Goal: Information Seeking & Learning: Learn about a topic

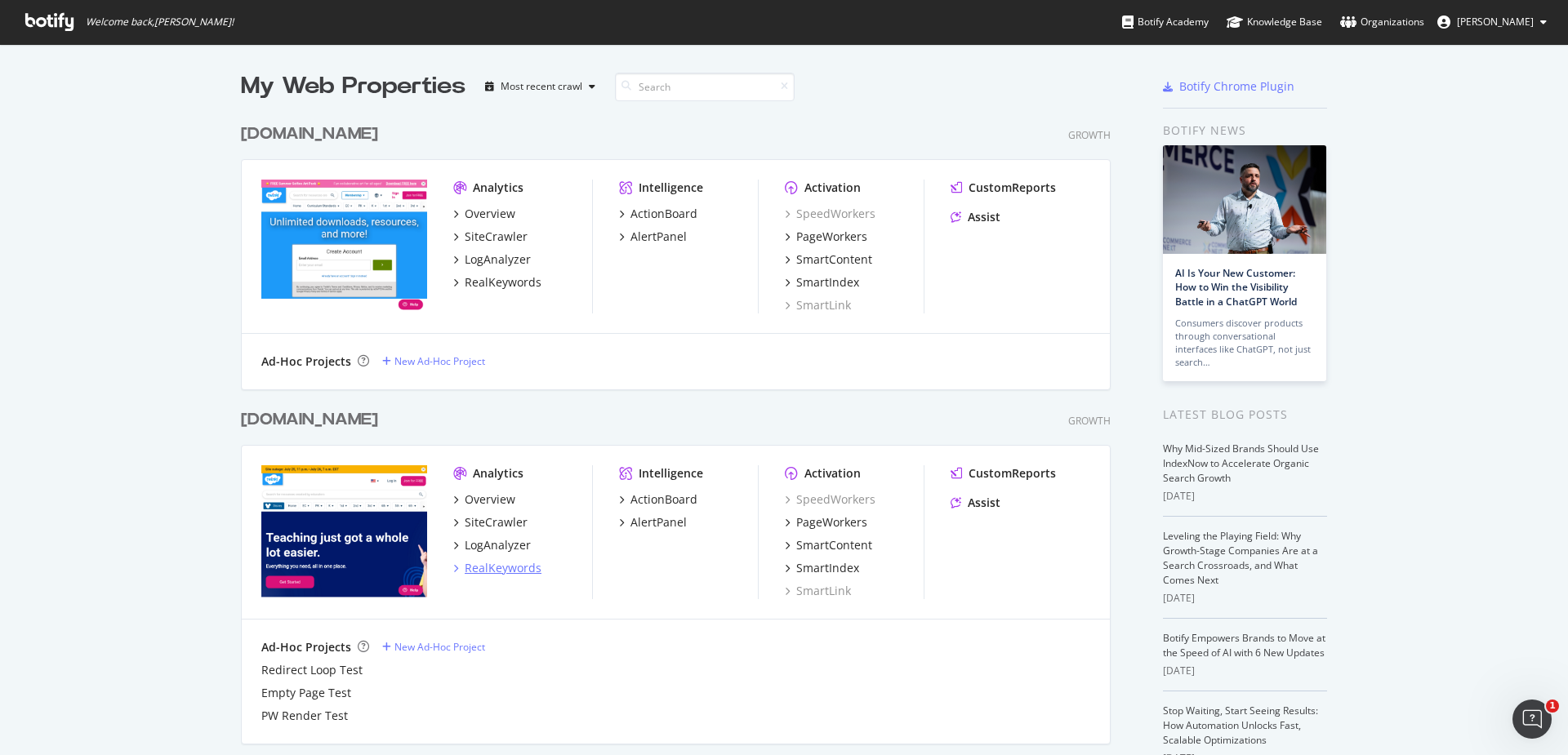
click at [487, 572] on div "RealKeywords" at bounding box center [502, 568] width 77 height 16
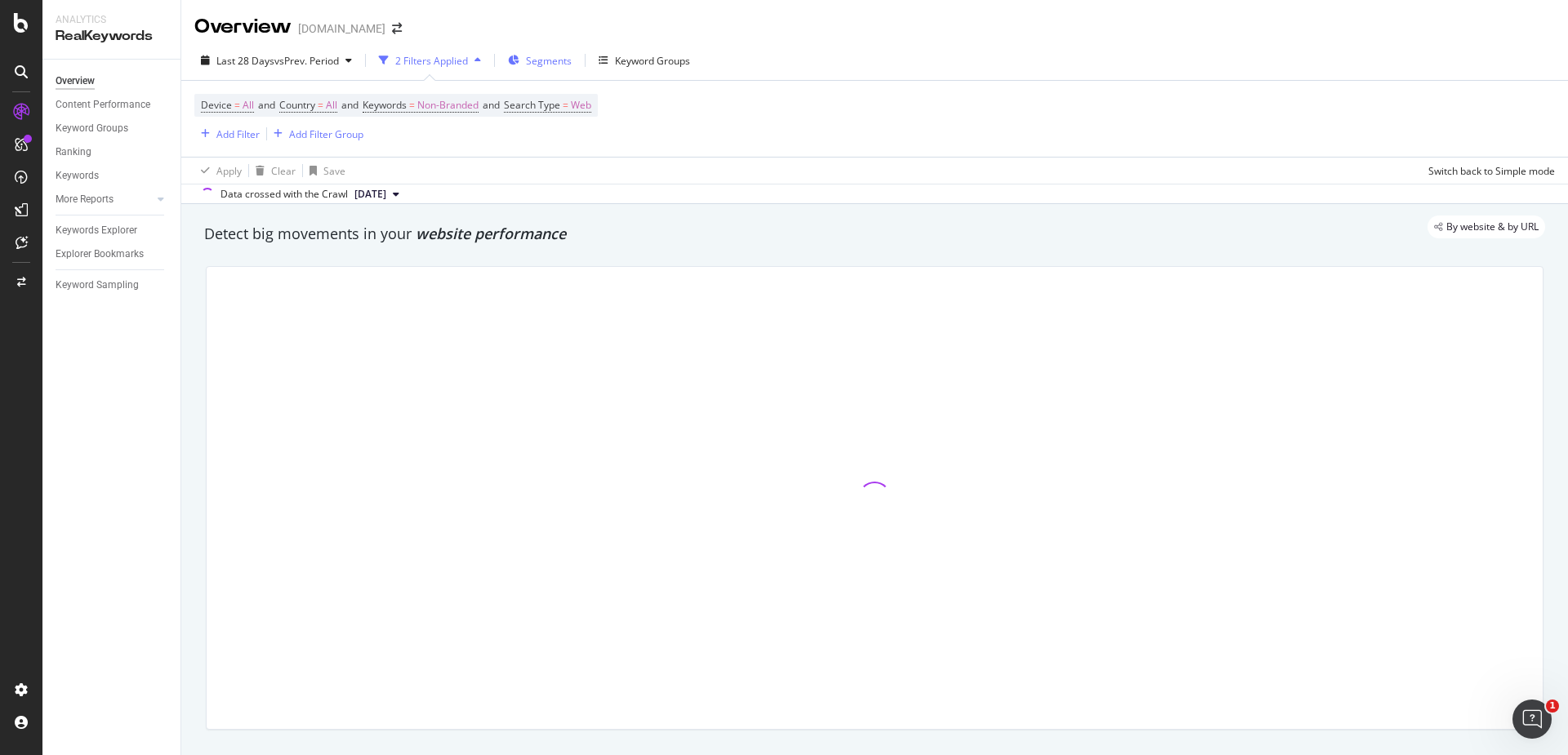
click at [544, 68] on div "Segments" at bounding box center [540, 60] width 64 height 24
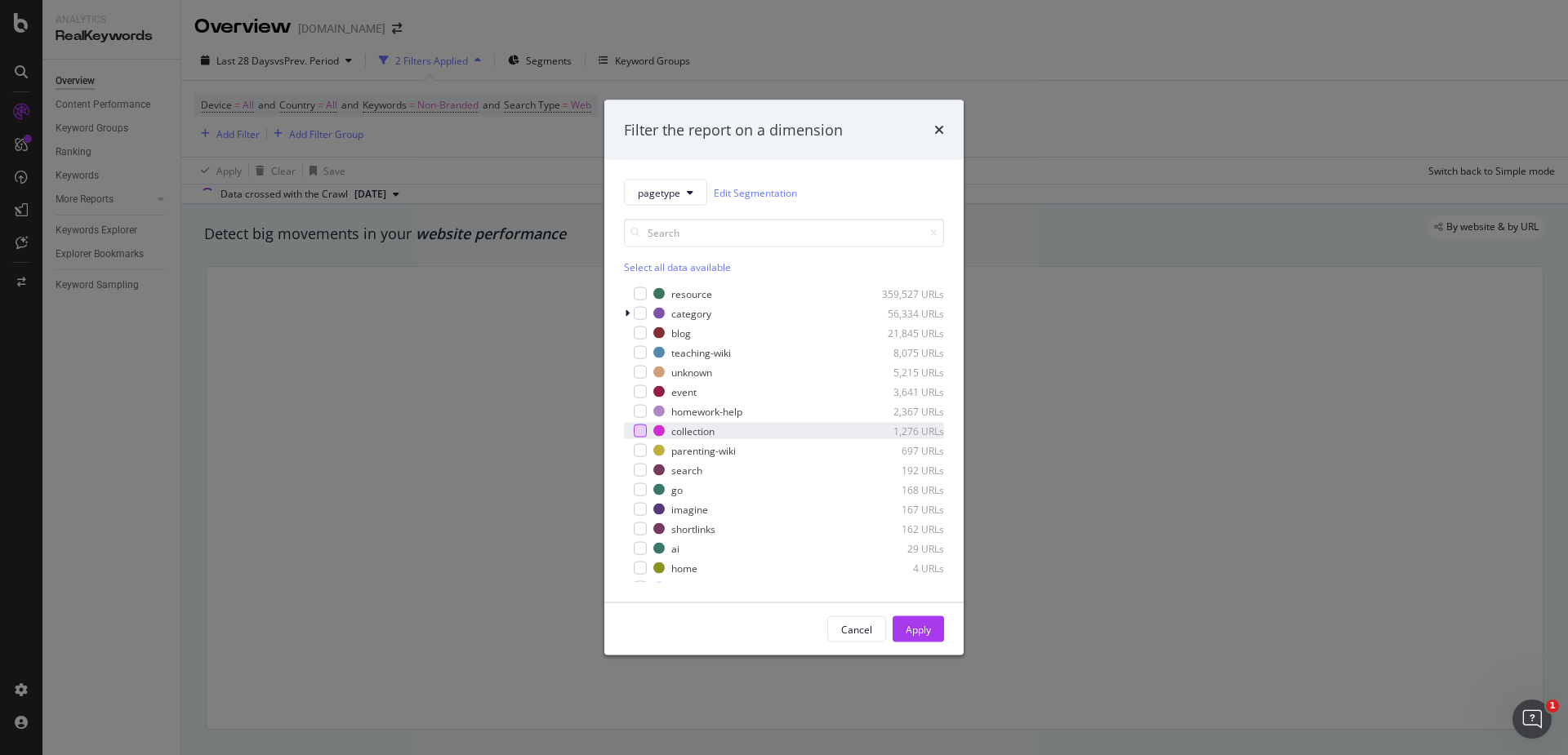
click at [643, 432] on div "modal" at bounding box center [639, 431] width 13 height 13
click at [914, 642] on button "Apply" at bounding box center [918, 630] width 52 height 26
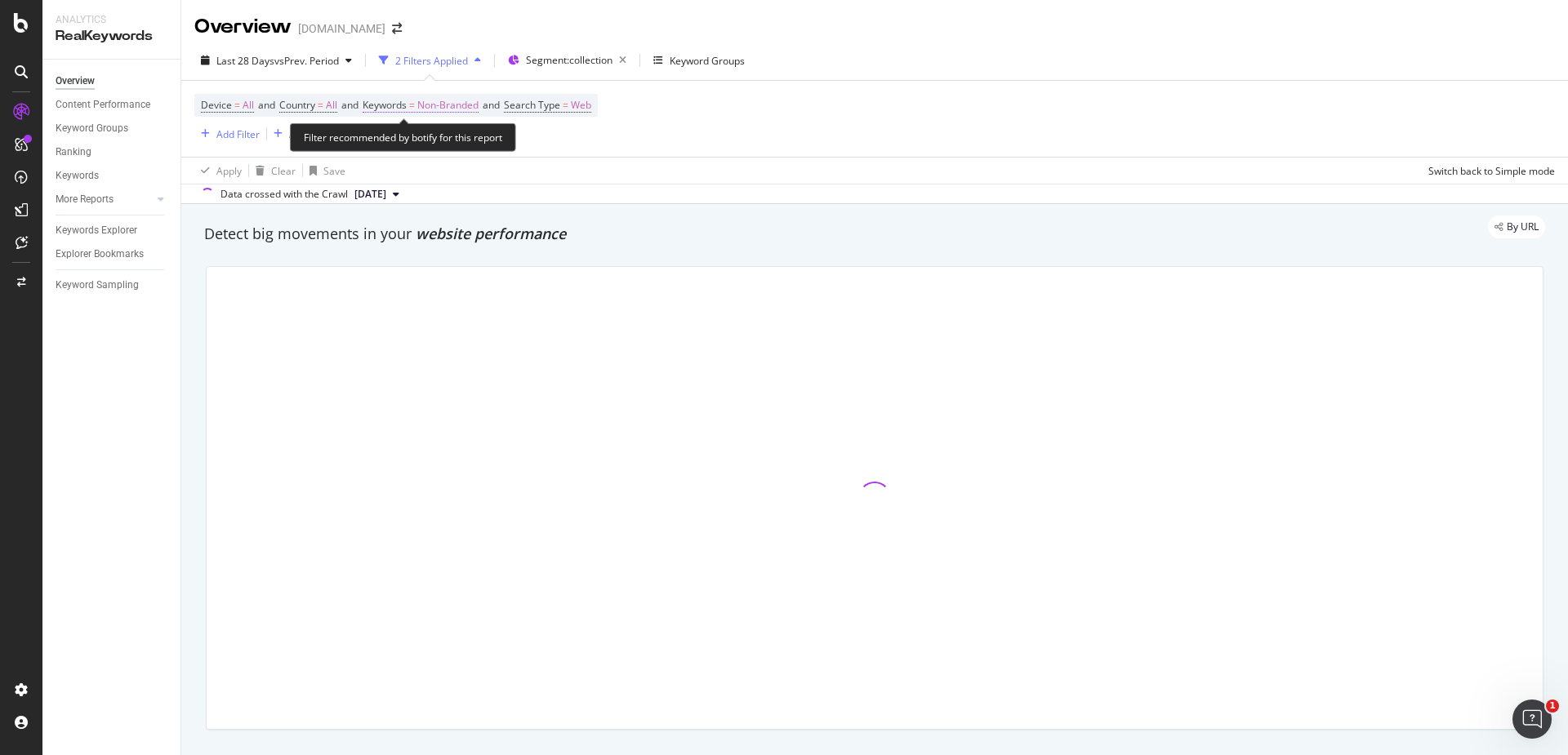
click at [447, 112] on span "Non-Branded" at bounding box center [448, 105] width 61 height 22
click at [467, 142] on div "button" at bounding box center [463, 143] width 20 height 9
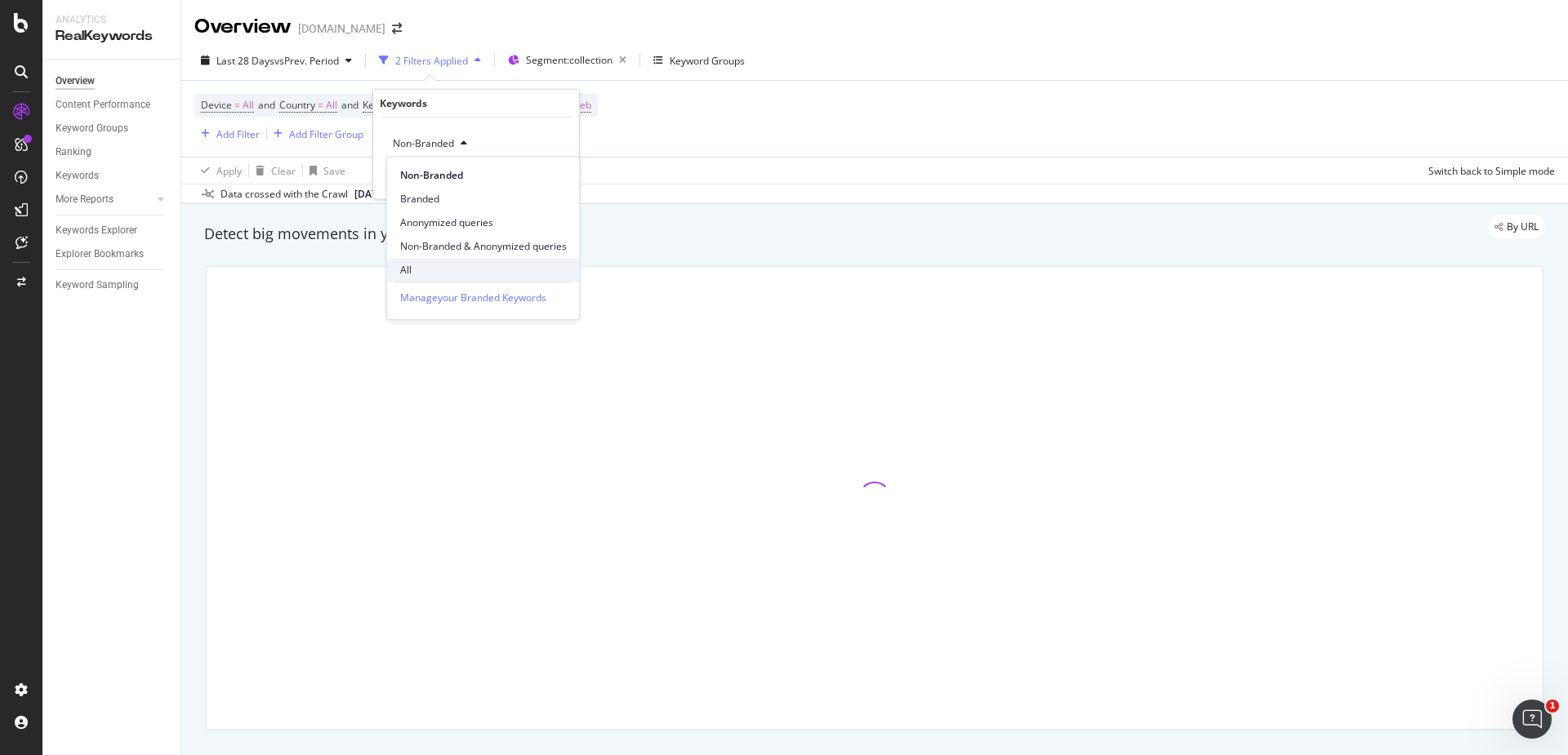
click at [451, 273] on span "All" at bounding box center [483, 270] width 167 height 15
click at [544, 171] on div "Apply" at bounding box center [552, 178] width 25 height 14
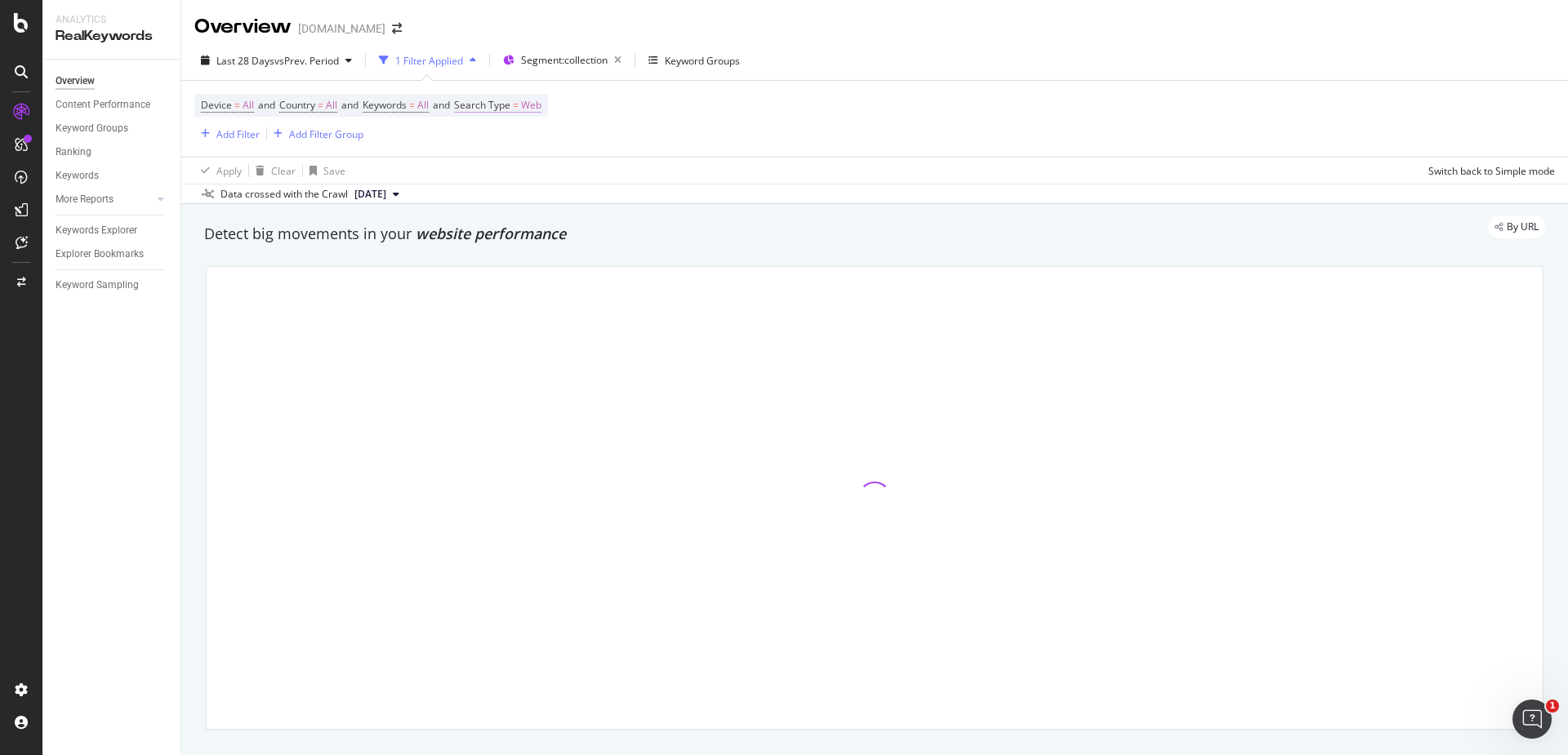
click at [540, 110] on span "Web" at bounding box center [532, 105] width 21 height 22
click at [511, 130] on div "Web" at bounding box center [573, 143] width 179 height 26
click at [515, 169] on div "All" at bounding box center [575, 177] width 175 height 22
click at [646, 180] on div "Apply" at bounding box center [650, 178] width 25 height 14
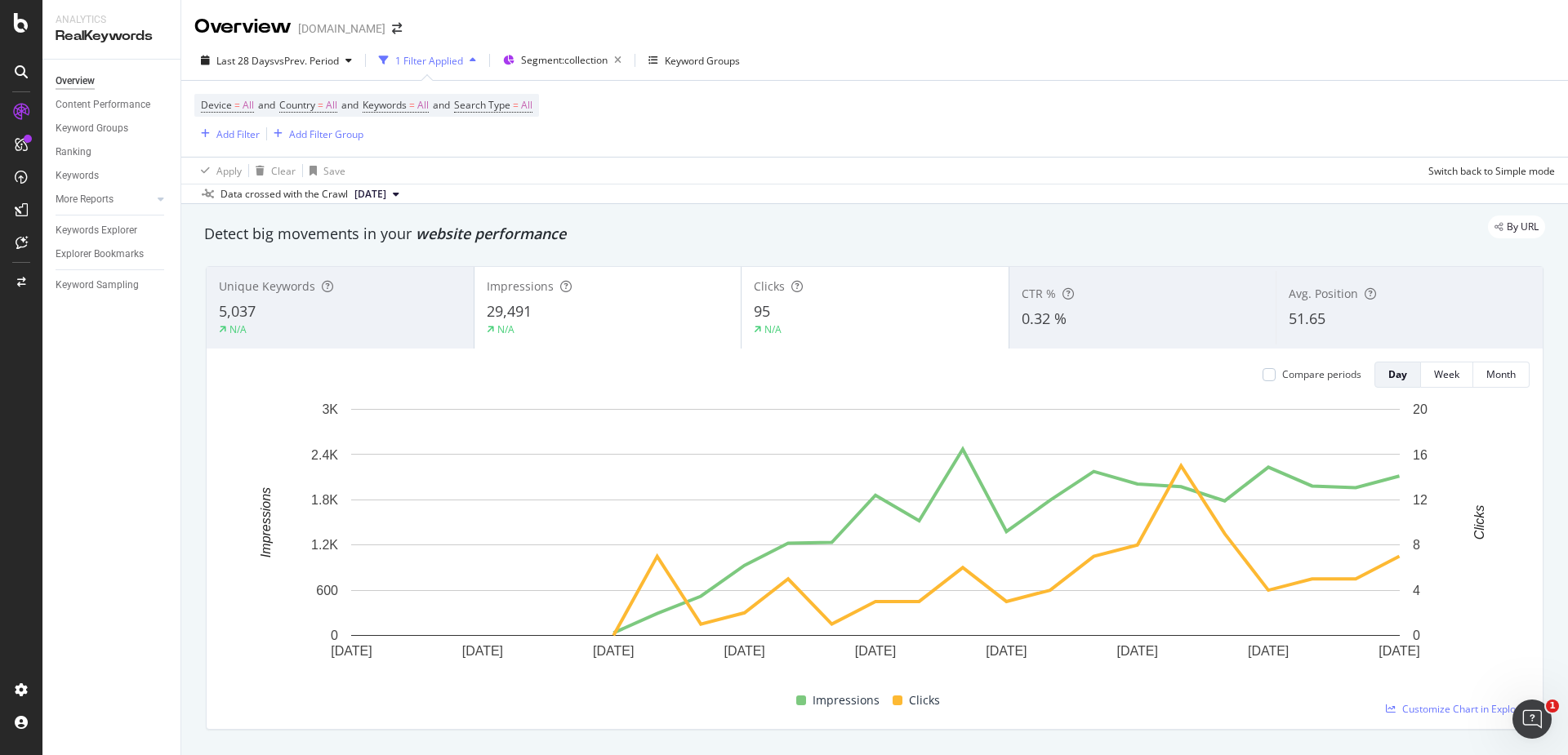
click at [418, 326] on div "N/A" at bounding box center [340, 330] width 242 height 15
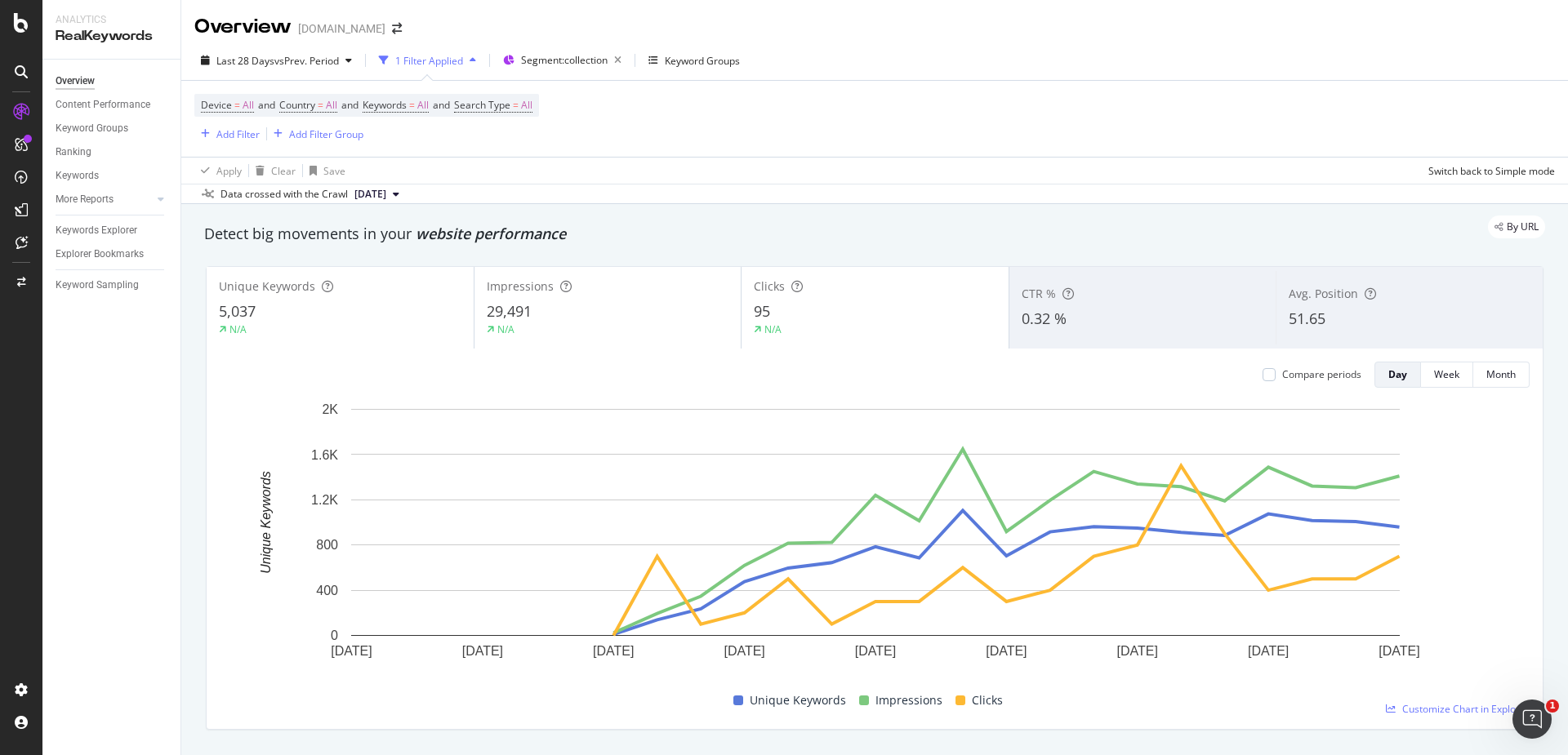
click at [370, 310] on div "5,037" at bounding box center [340, 311] width 242 height 22
